Goal: Task Accomplishment & Management: Complete application form

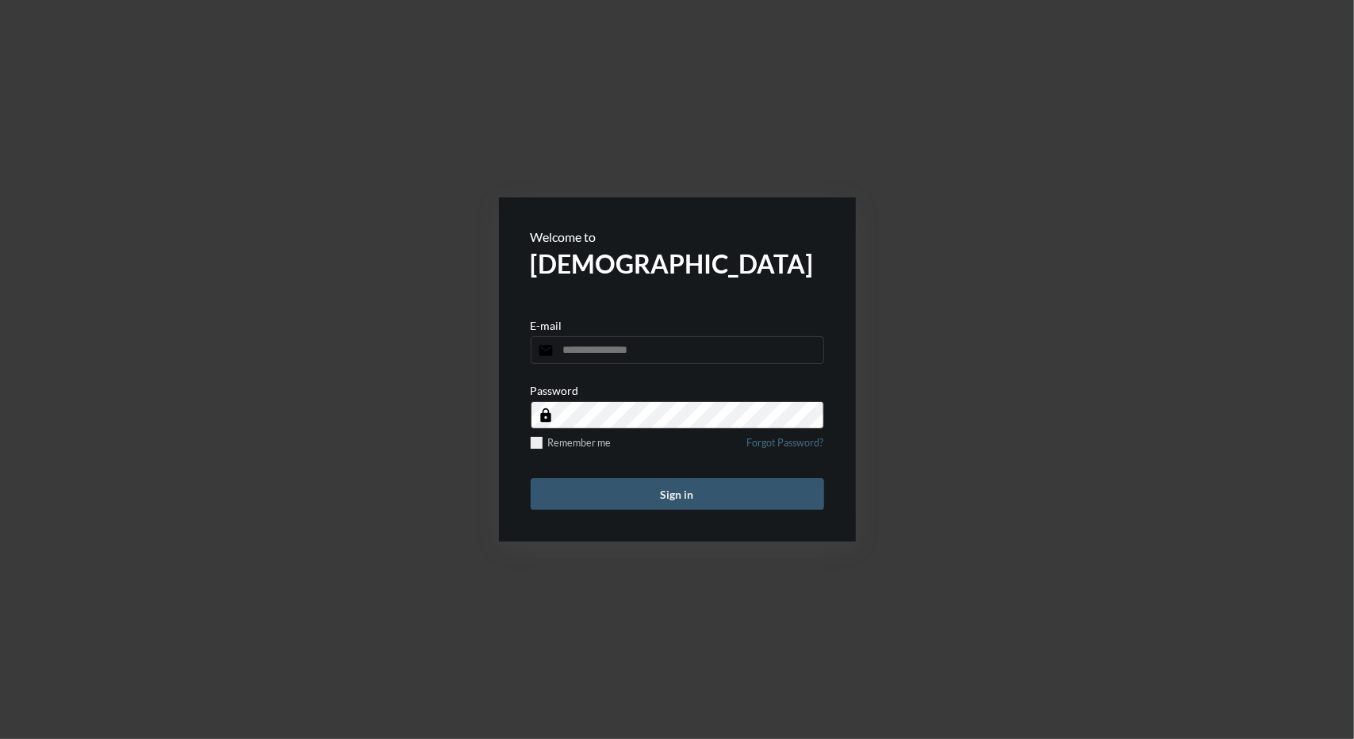
type input "**********"
click at [662, 493] on button "Sign in" at bounding box center [678, 494] width 294 height 32
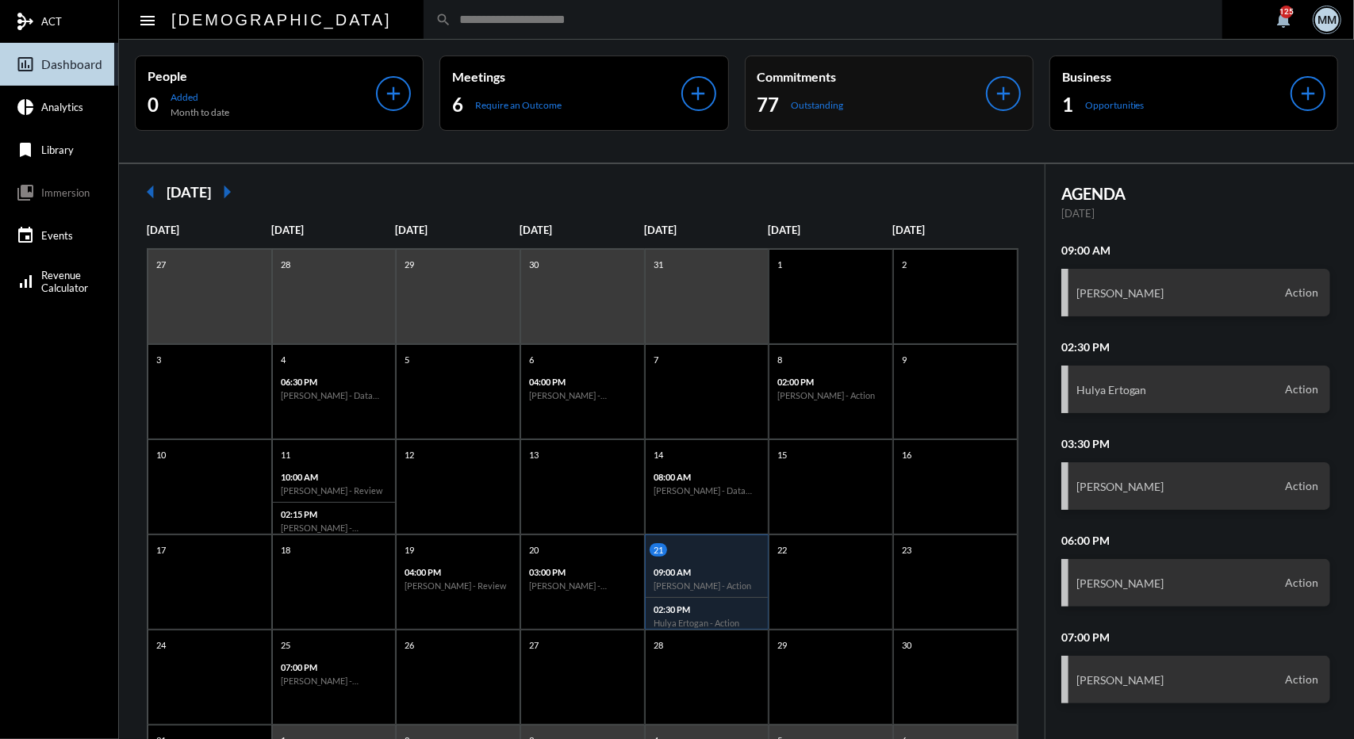
click at [862, 104] on div "77 Outstanding" at bounding box center [872, 104] width 228 height 25
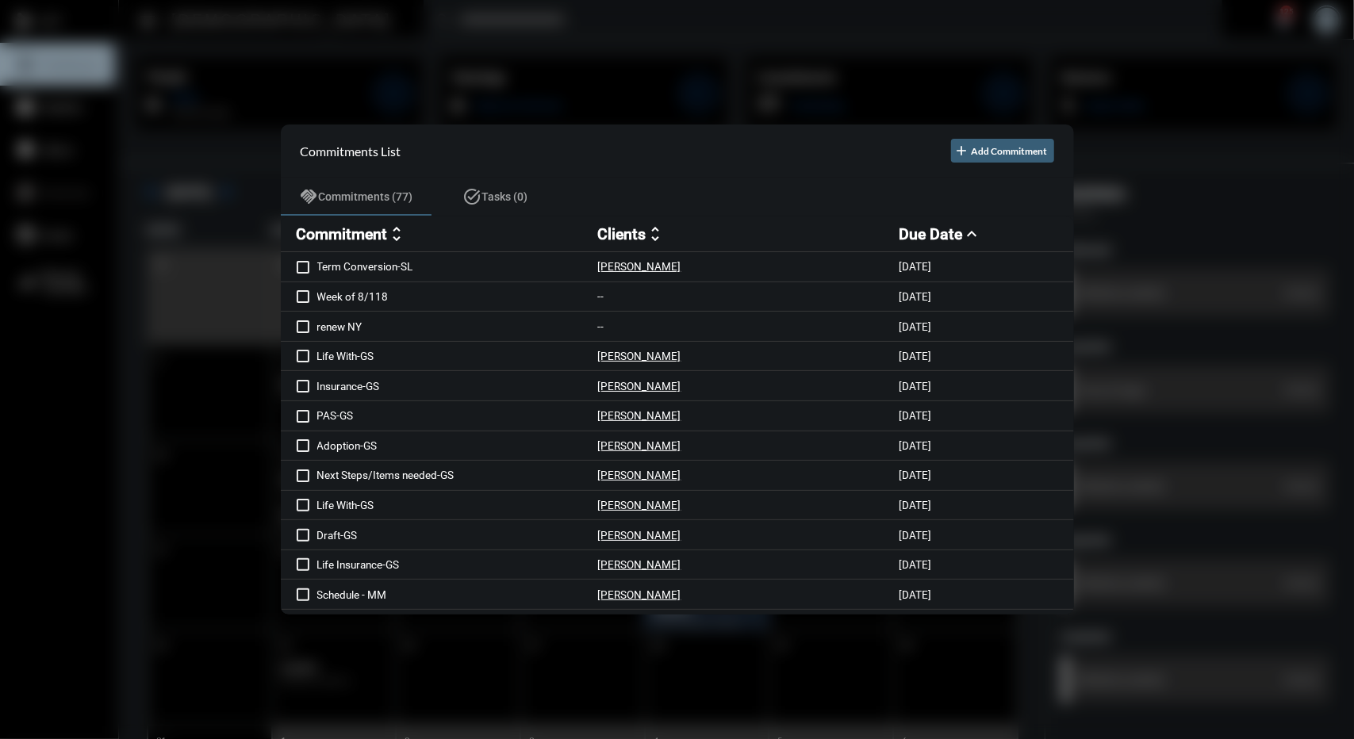
click at [631, 98] on div at bounding box center [677, 369] width 1354 height 739
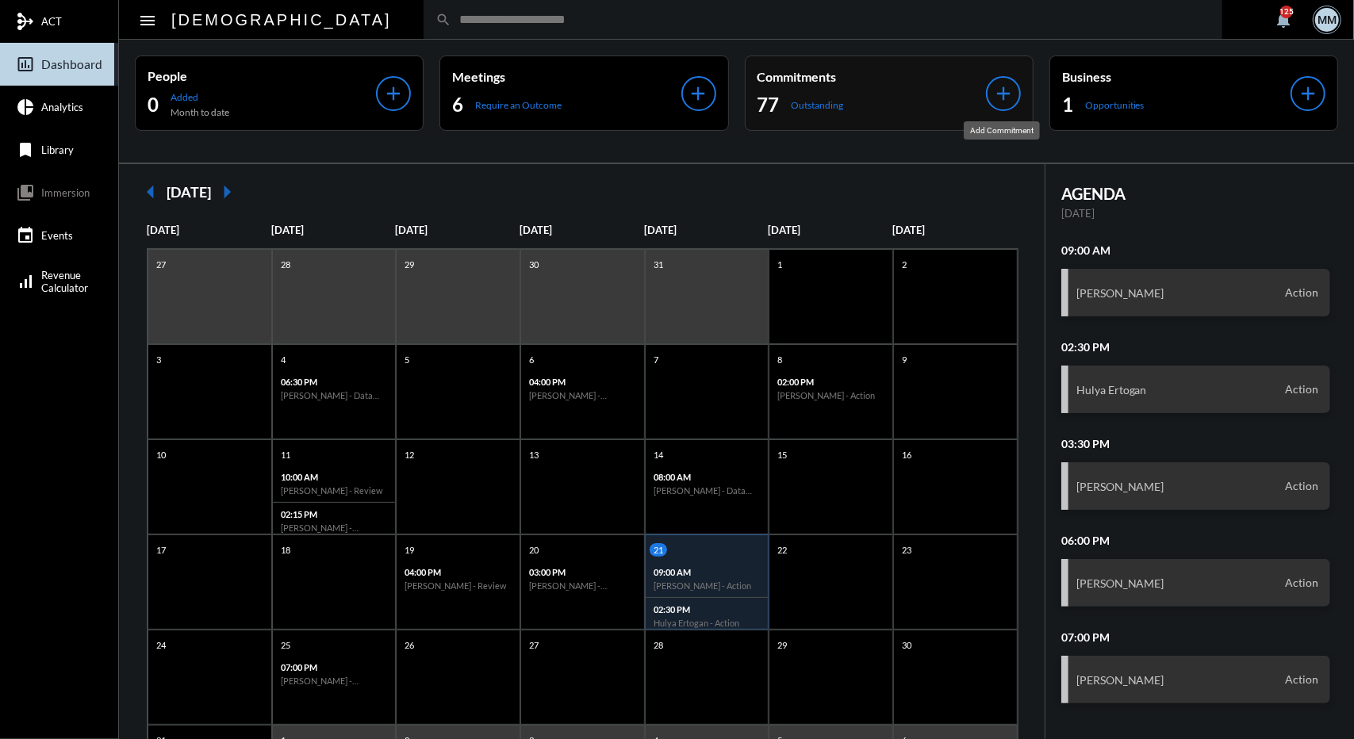
click at [1006, 88] on mat-icon "add" at bounding box center [1003, 94] width 22 height 22
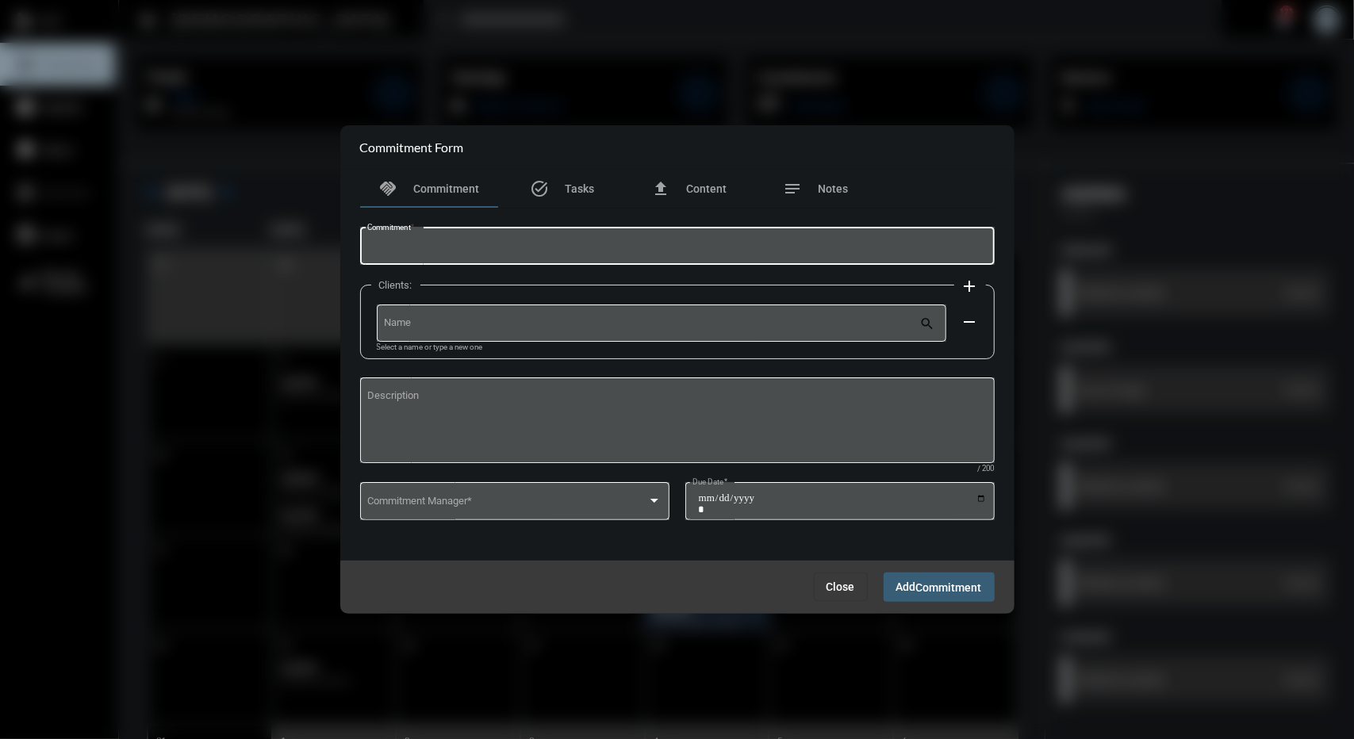
click at [627, 247] on input "Commitment *" at bounding box center [677, 249] width 620 height 12
type input "**********"
click at [588, 321] on input "Name" at bounding box center [651, 326] width 535 height 12
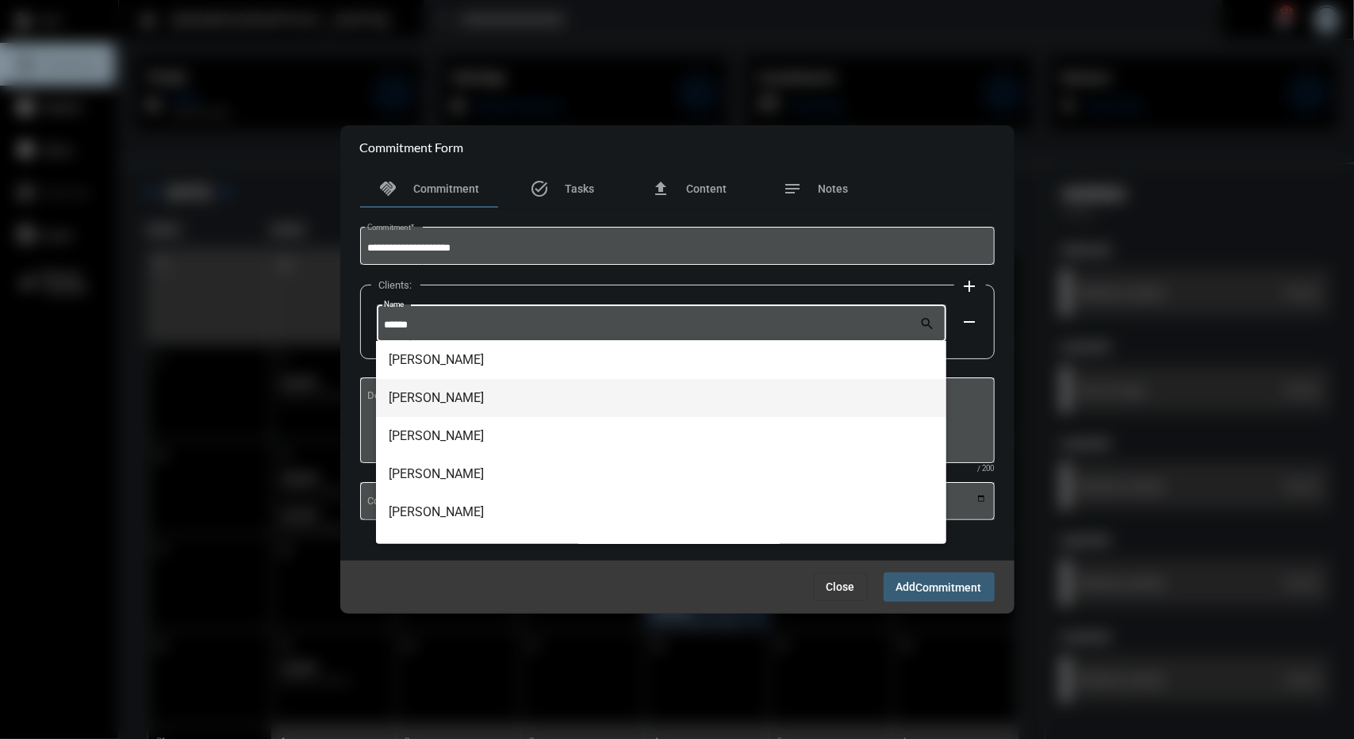
click at [439, 398] on span "Cara Cooper" at bounding box center [661, 398] width 545 height 38
type input "**********"
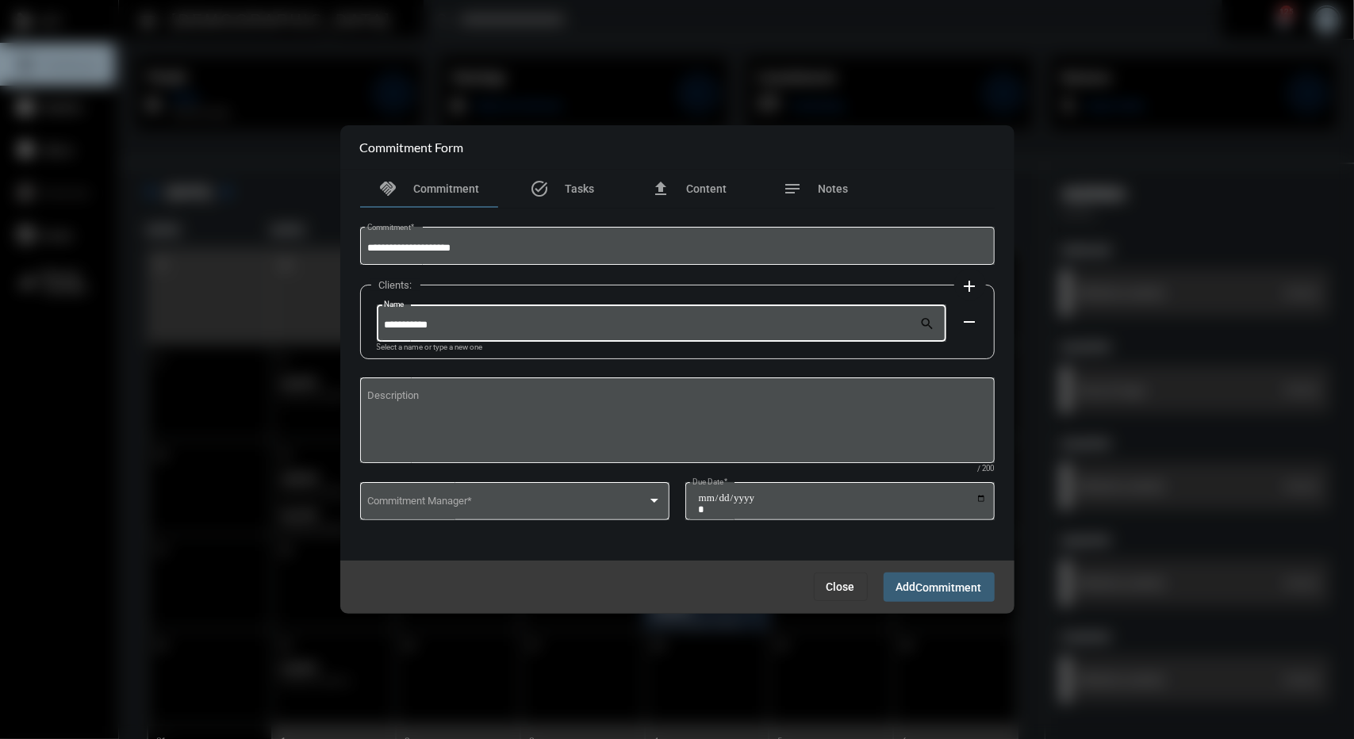
click at [965, 283] on mat-icon "add" at bounding box center [970, 286] width 19 height 19
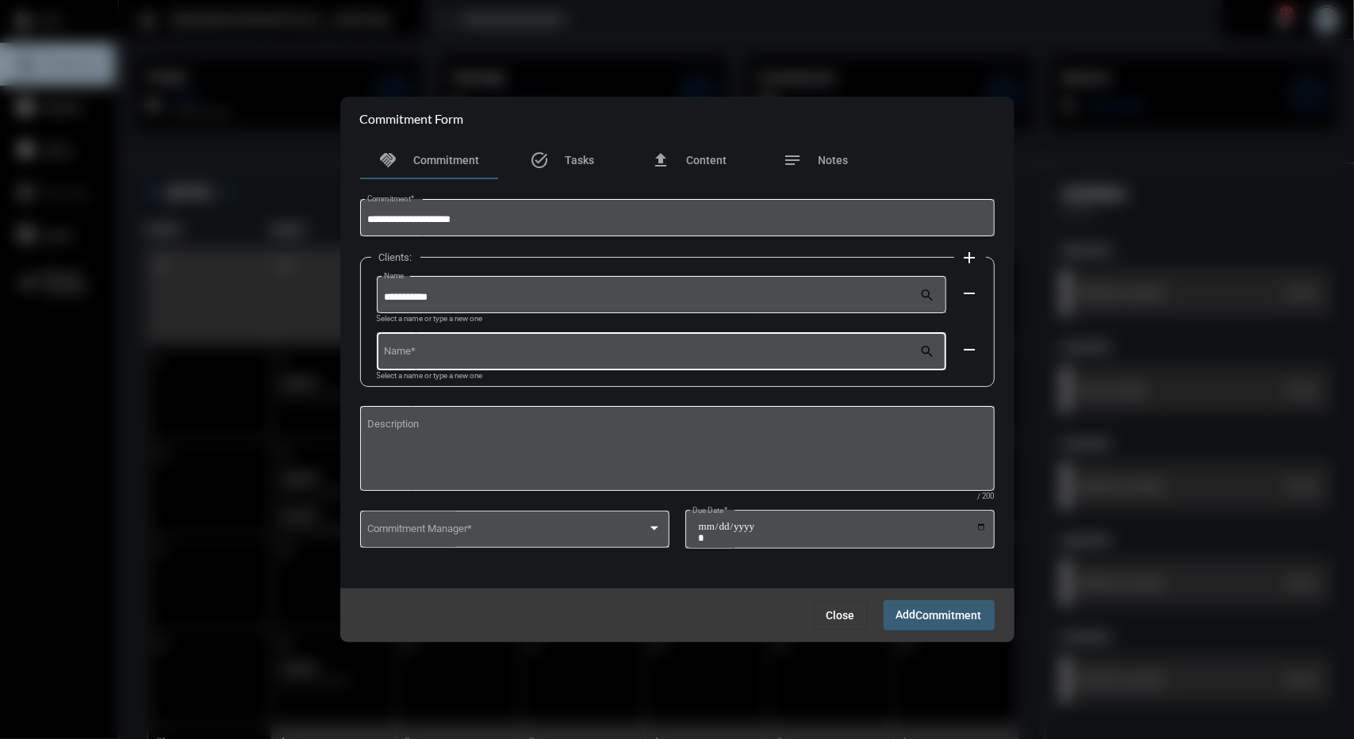
click at [808, 340] on div "Name *" at bounding box center [651, 350] width 535 height 40
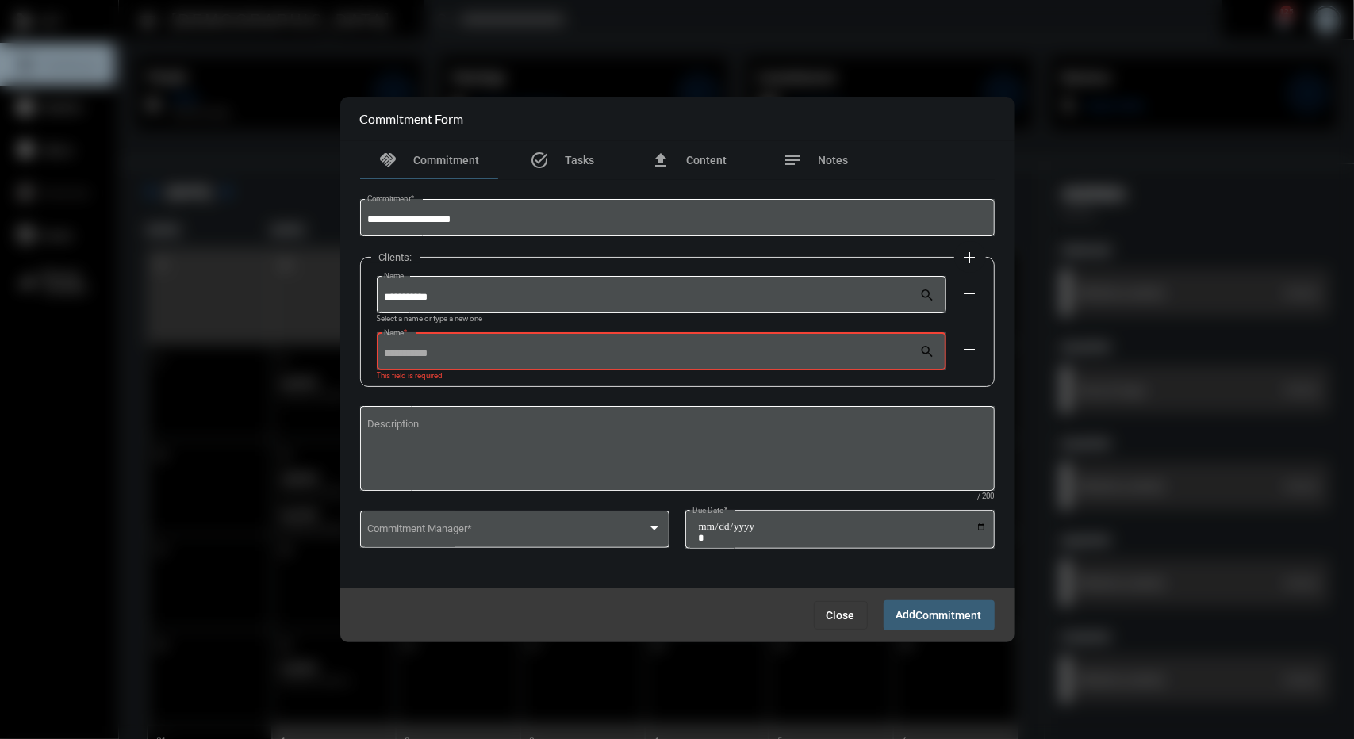
click at [746, 345] on div "Name *" at bounding box center [651, 350] width 535 height 40
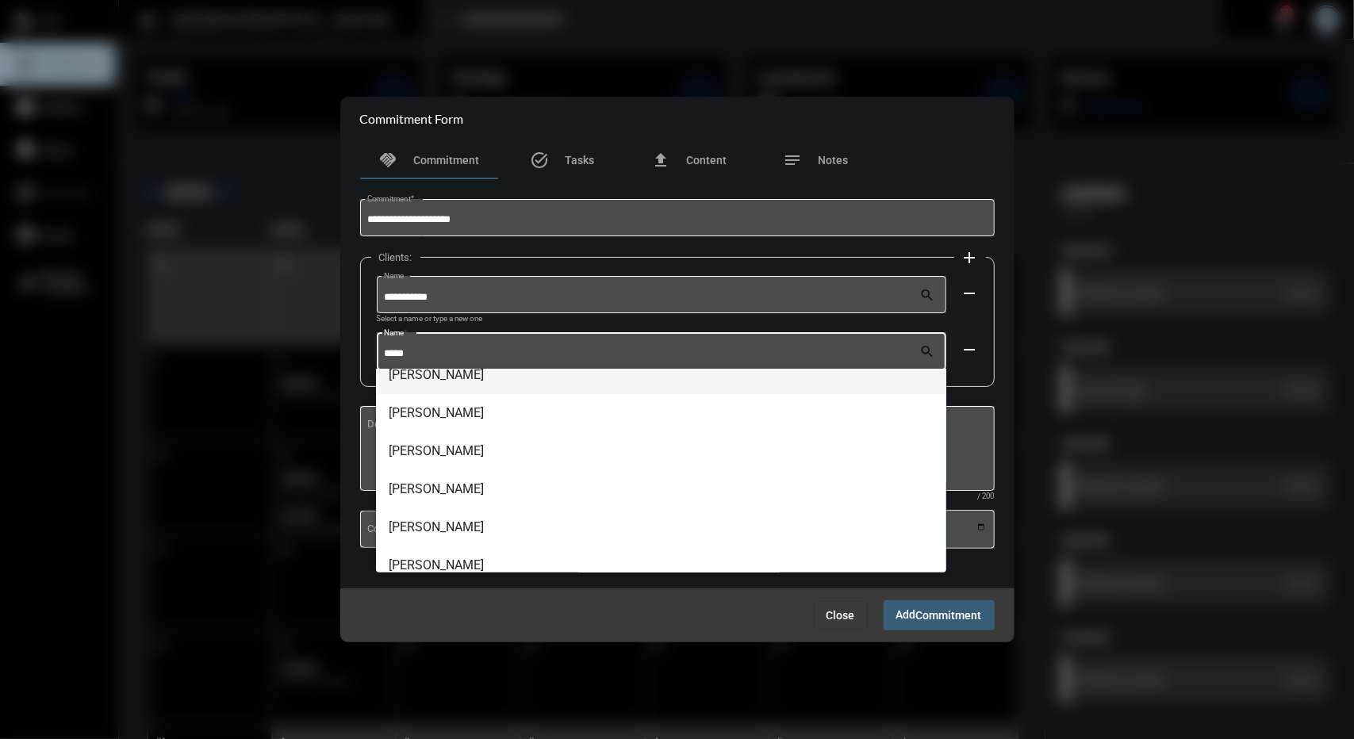
scroll to position [86, 0]
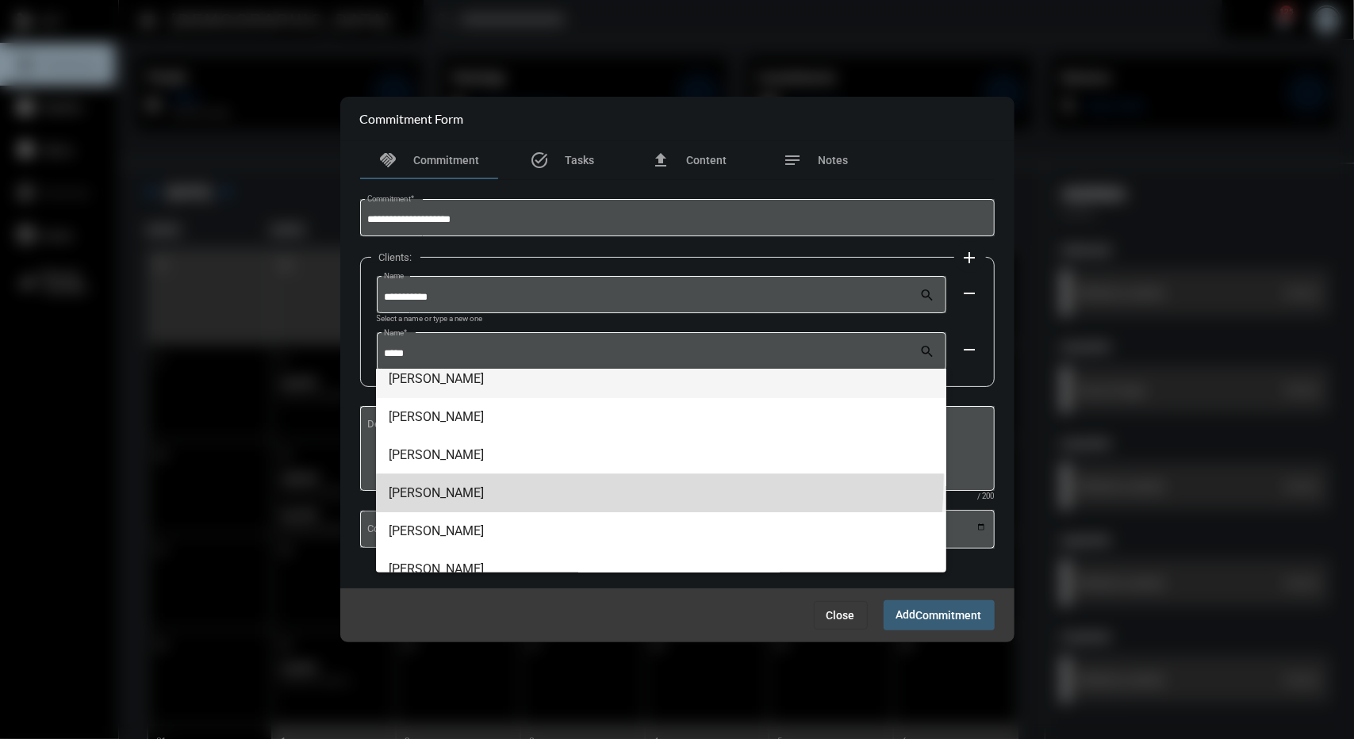
click at [470, 475] on span "Graham Bowen" at bounding box center [661, 493] width 545 height 38
type input "**********"
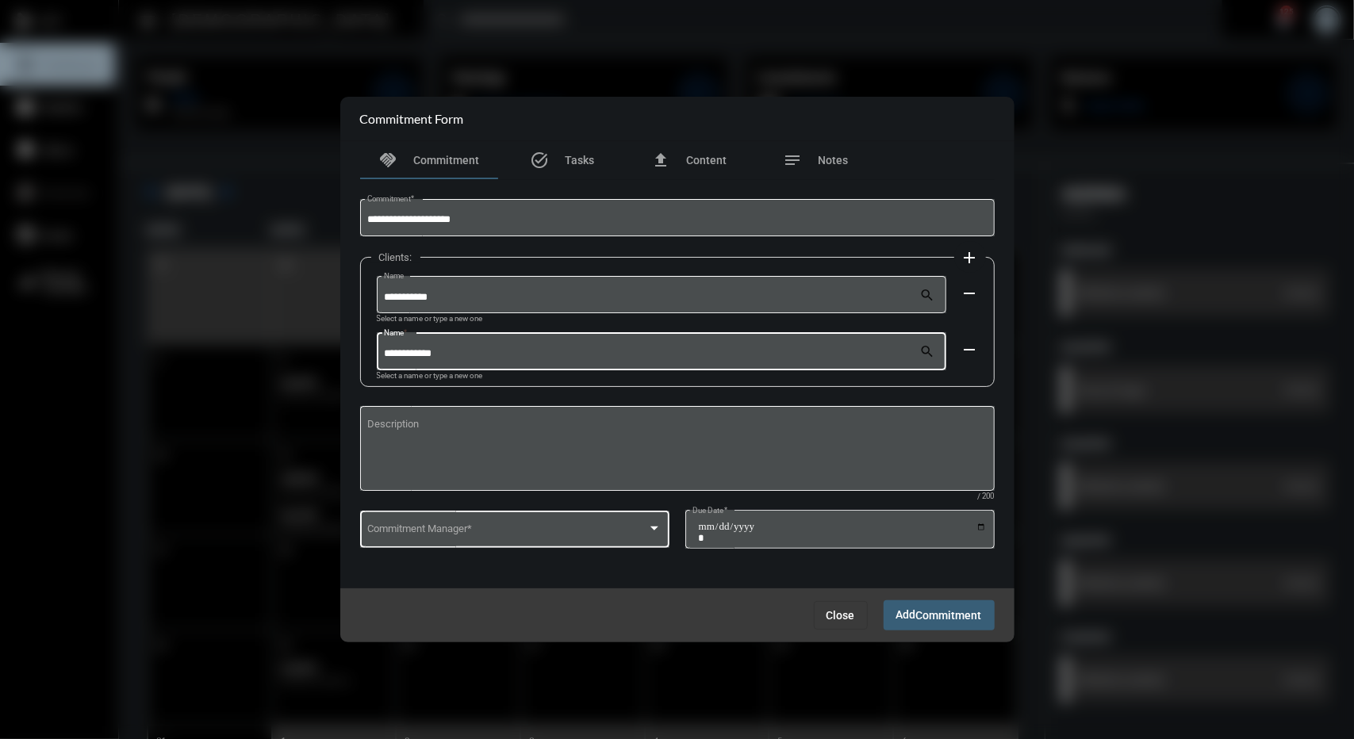
click at [494, 514] on div "Commitment Manager *" at bounding box center [514, 529] width 294 height 40
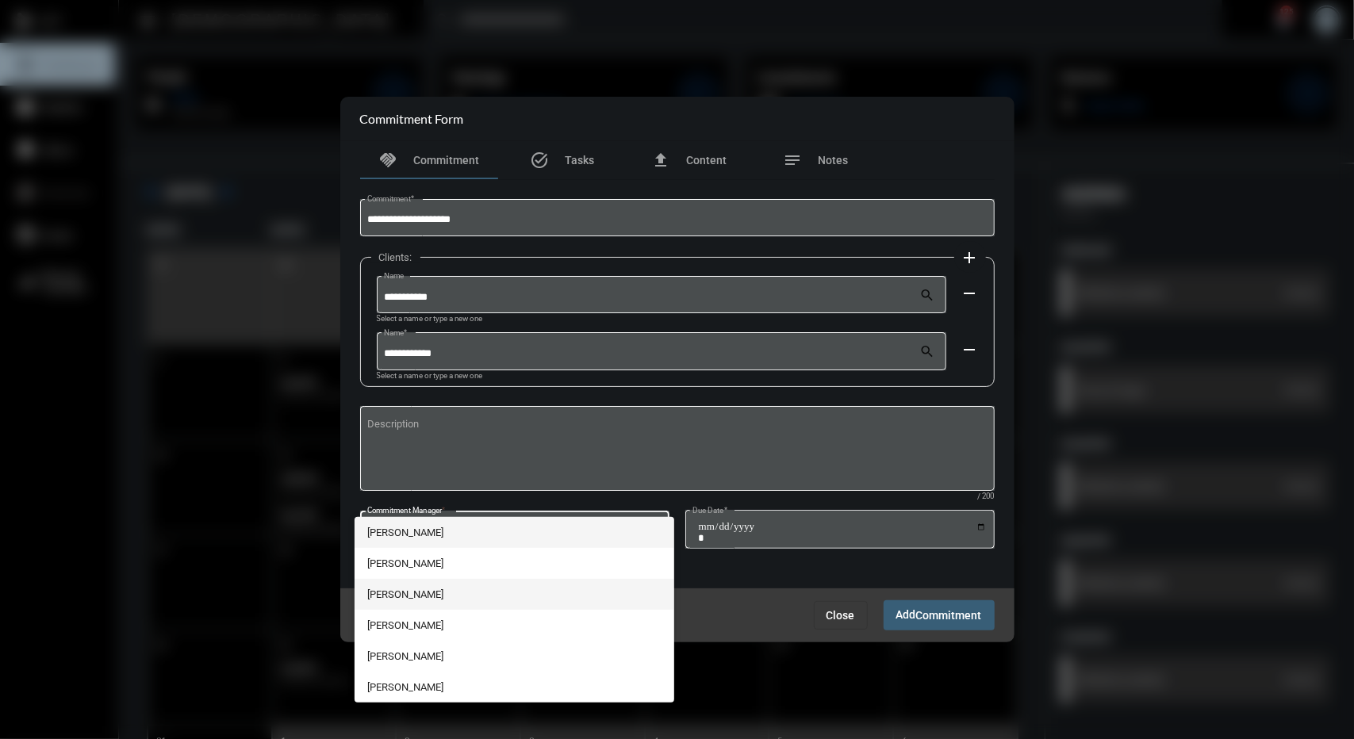
click at [418, 598] on span "Joe Siderias" at bounding box center [514, 594] width 294 height 31
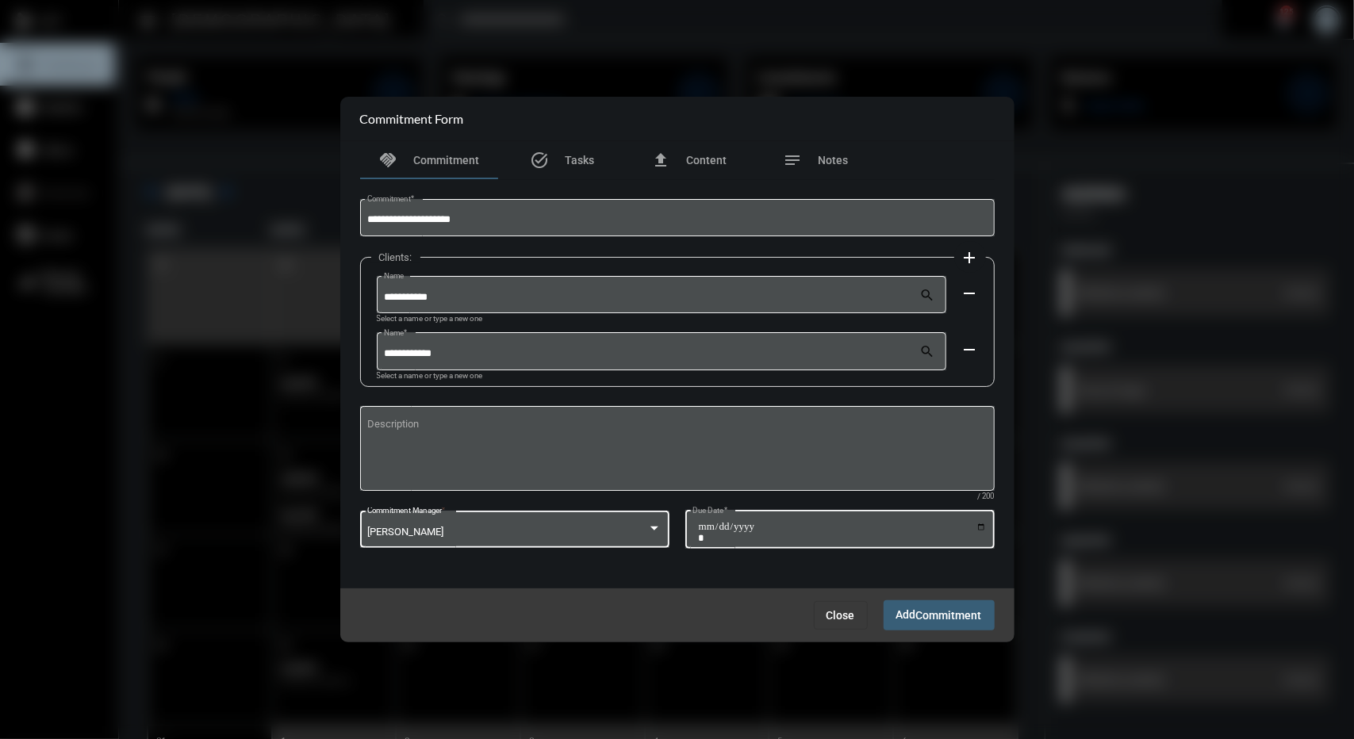
click at [971, 520] on div "Due Date *" at bounding box center [840, 528] width 294 height 40
click at [981, 528] on input "Due Date *" at bounding box center [842, 532] width 289 height 22
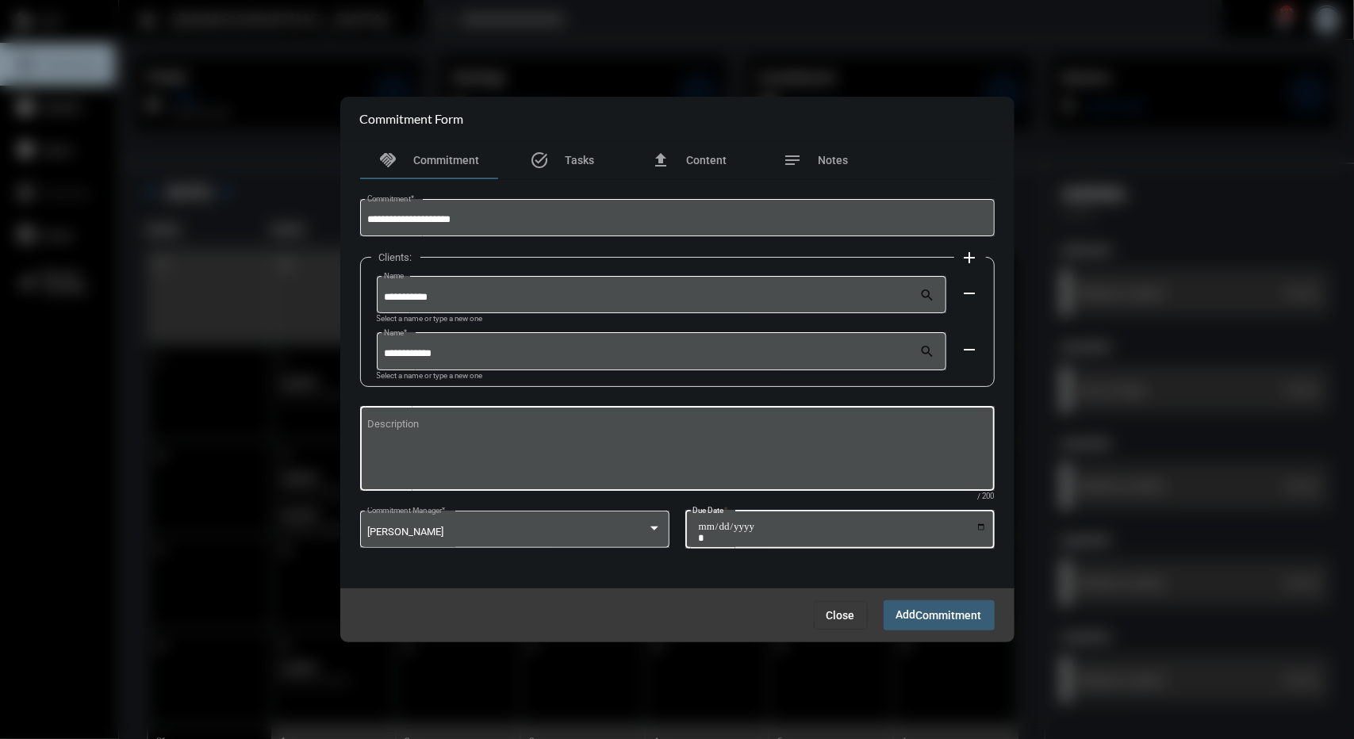
type input "**********"
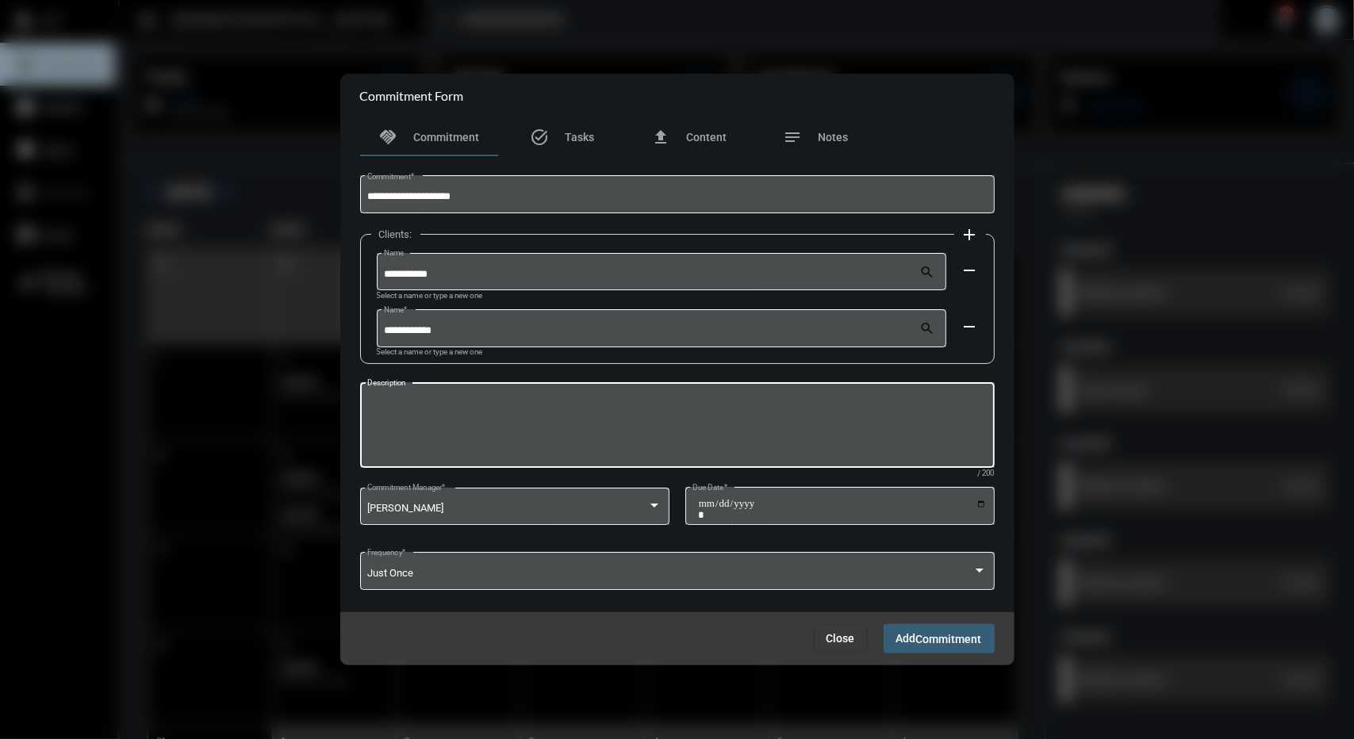
click at [713, 439] on textarea "Description" at bounding box center [677, 428] width 620 height 63
type textarea "**********"
click at [900, 635] on span "Add Commitment" at bounding box center [939, 638] width 86 height 13
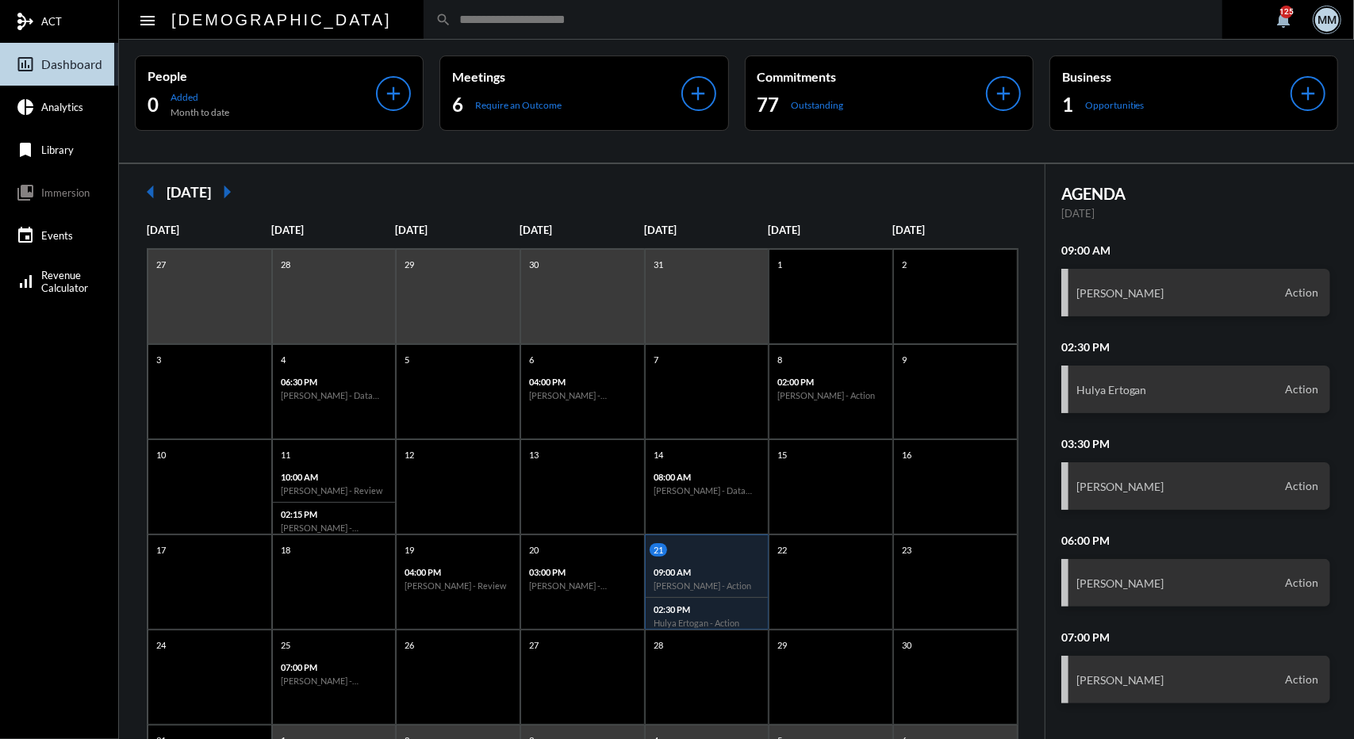
click at [561, 31] on div "search" at bounding box center [823, 19] width 799 height 39
click at [766, 42] on div "People 0 Added Month to date add Meetings 6 Require an Outcome add Commitments …" at bounding box center [736, 101] width 1235 height 123
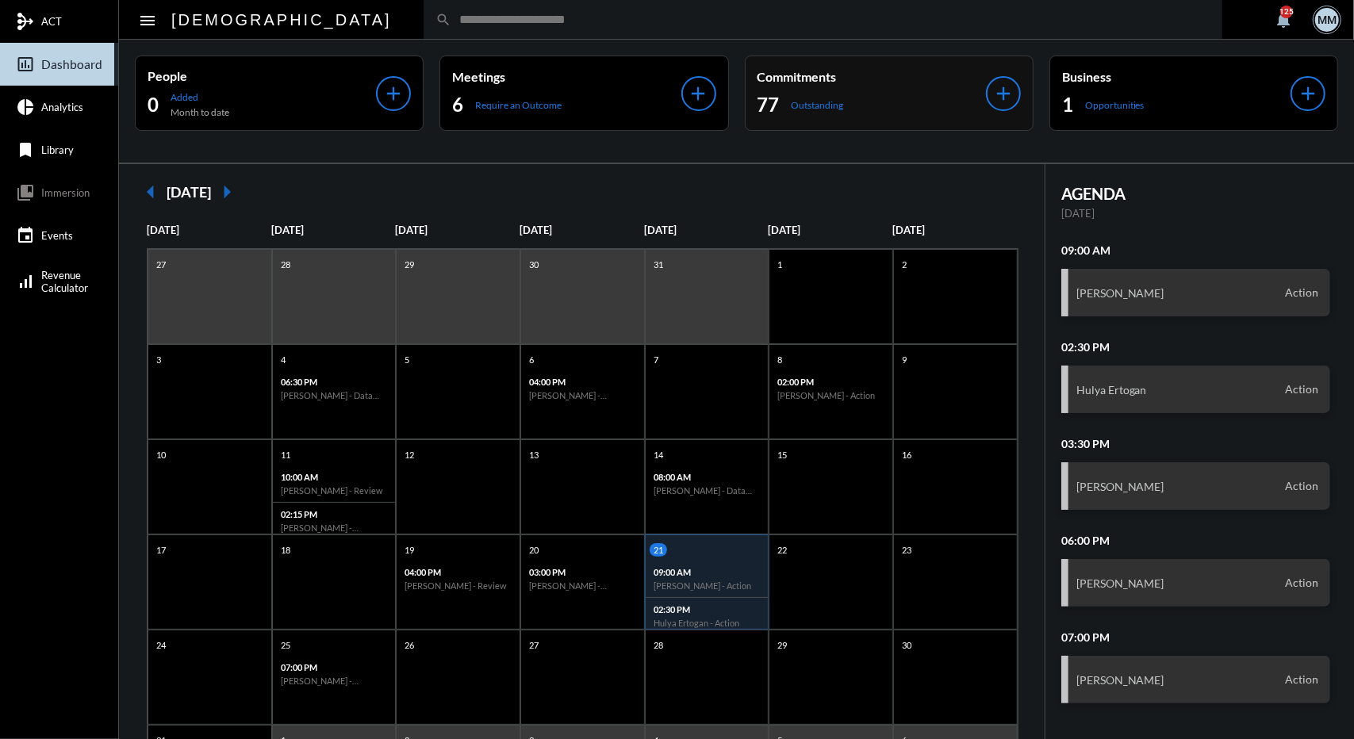
click at [782, 79] on p "Commitments" at bounding box center [872, 76] width 228 height 15
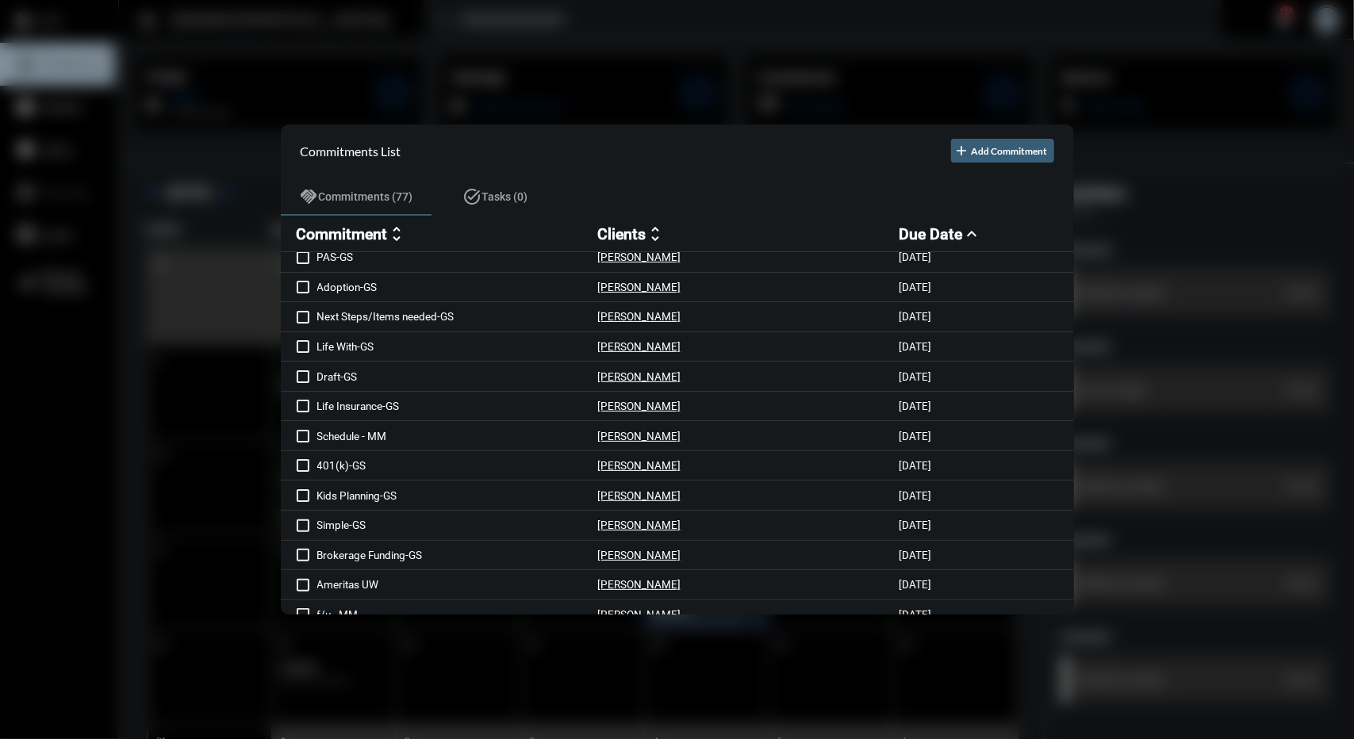
scroll to position [170, 0]
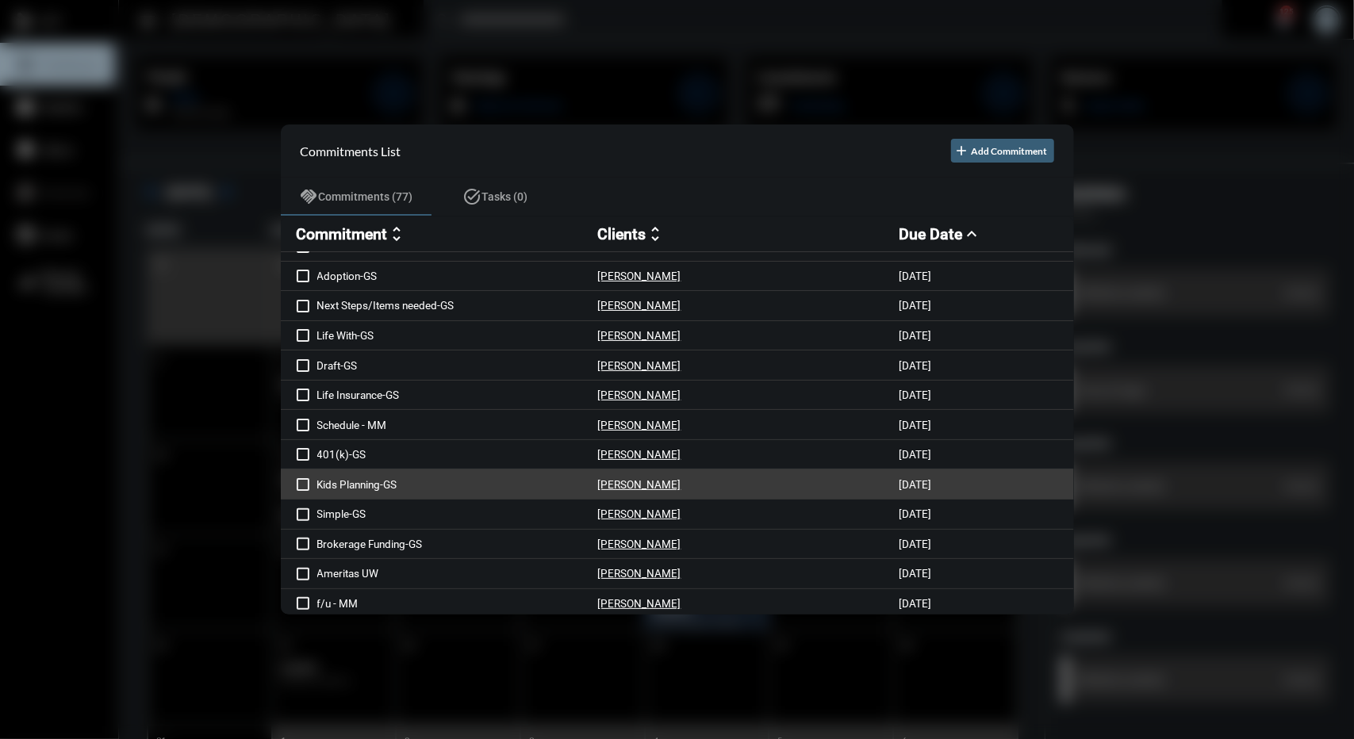
click at [515, 491] on p "Kids Planning-GS" at bounding box center [457, 484] width 281 height 13
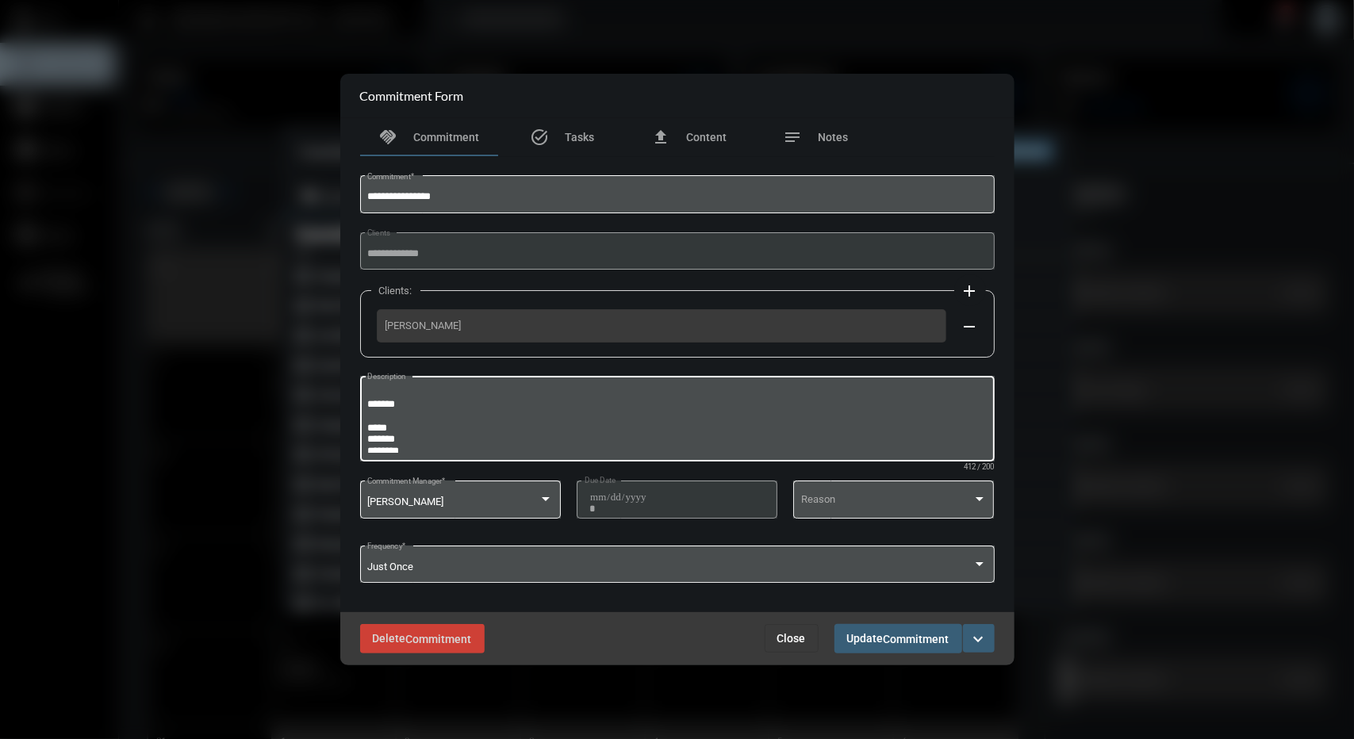
scroll to position [137, 0]
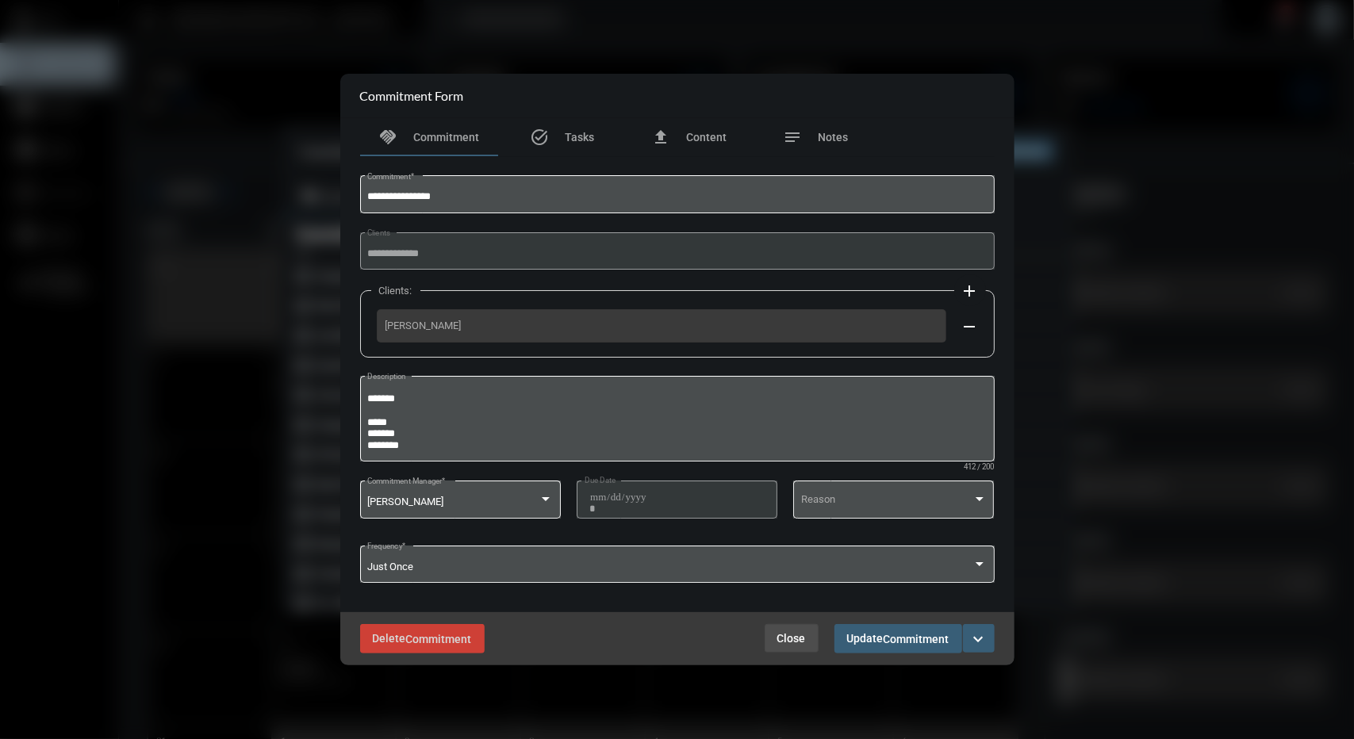
click at [789, 634] on span "Close" at bounding box center [791, 638] width 29 height 13
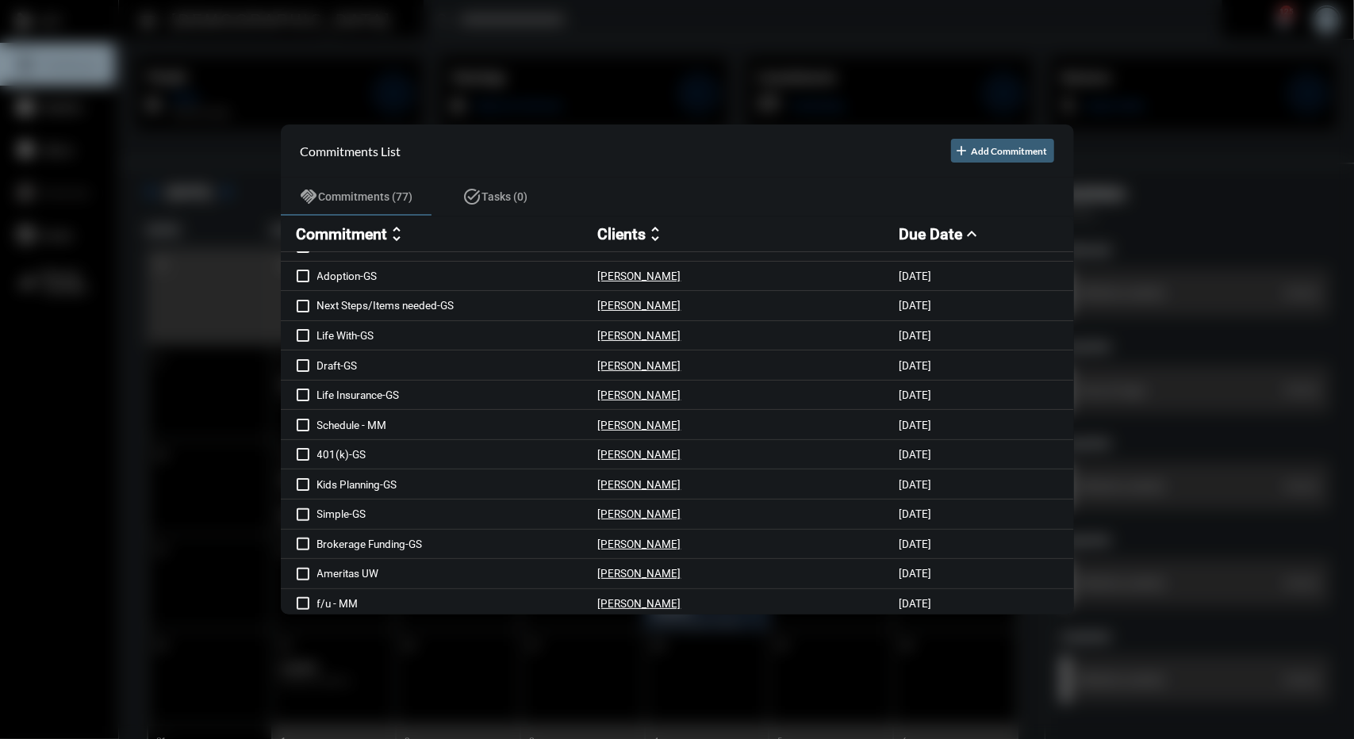
click at [638, 104] on div at bounding box center [677, 369] width 1354 height 739
